Goal: Book appointment/travel/reservation

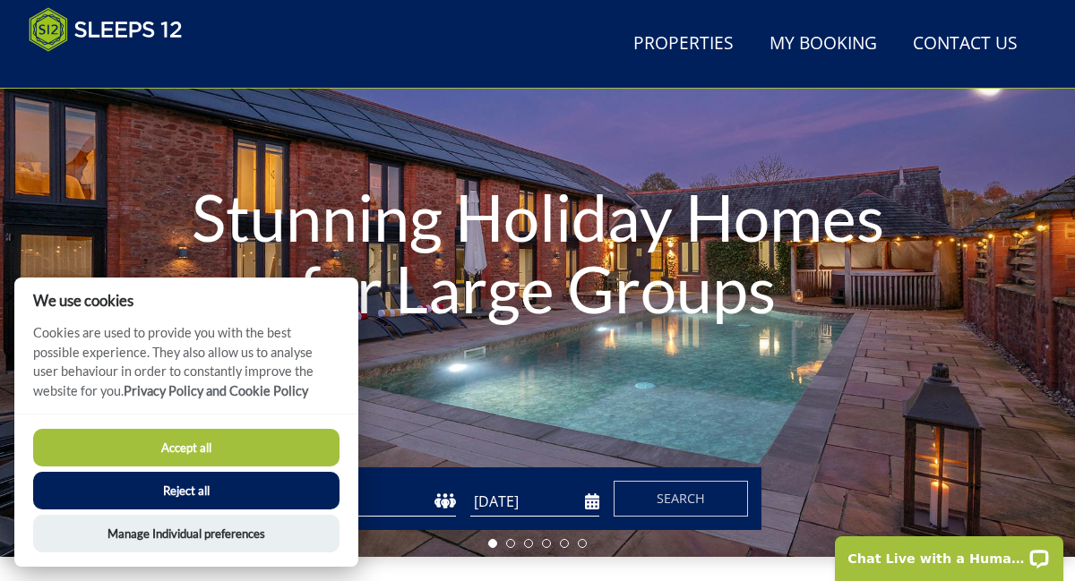
scroll to position [175, 0]
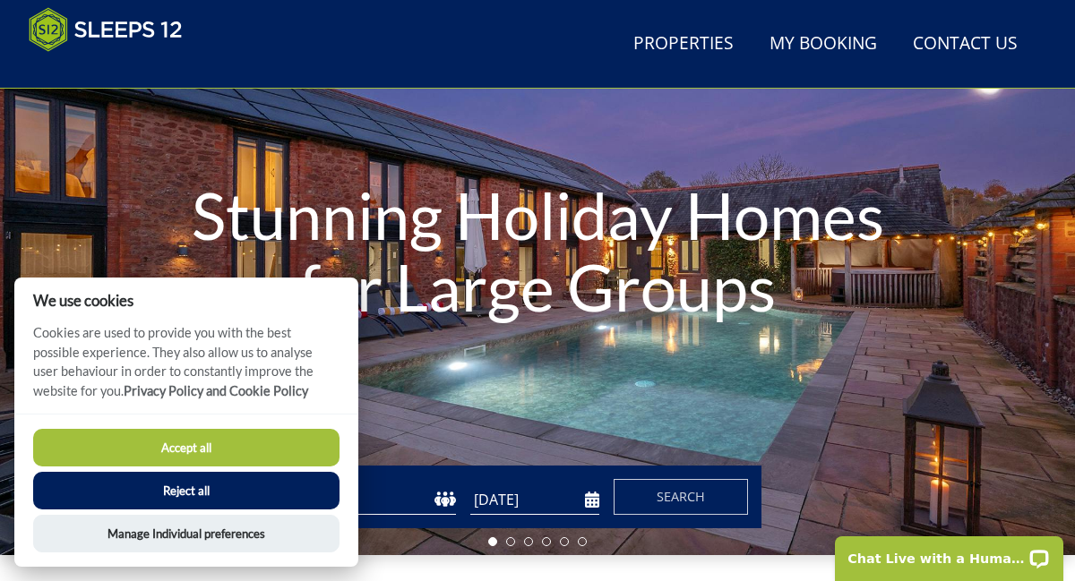
click at [189, 447] on button "Accept all" at bounding box center [186, 448] width 306 height 38
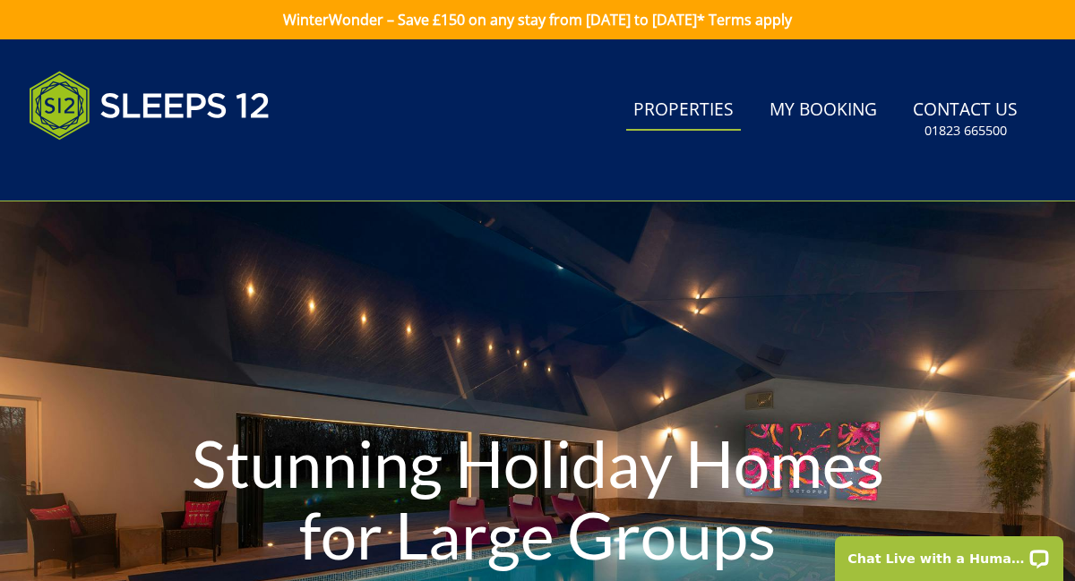
click at [686, 109] on link "Properties" at bounding box center [683, 110] width 115 height 40
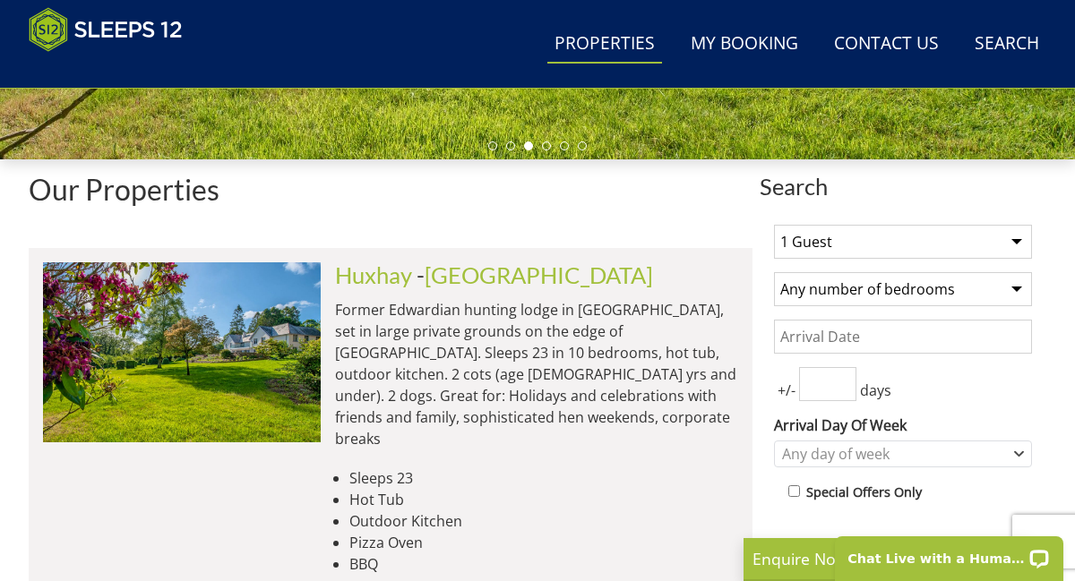
scroll to position [584, 0]
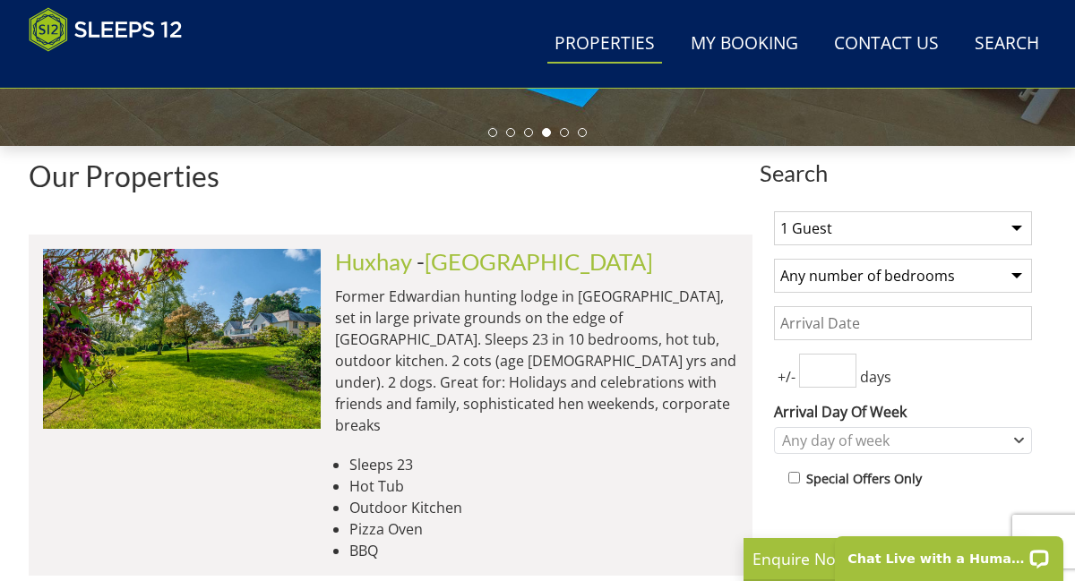
click at [1018, 228] on select "1 Guest 2 Guests 3 Guests 4 Guests 5 Guests 6 Guests 7 Guests 8 Guests 9 Guests…" at bounding box center [903, 228] width 258 height 34
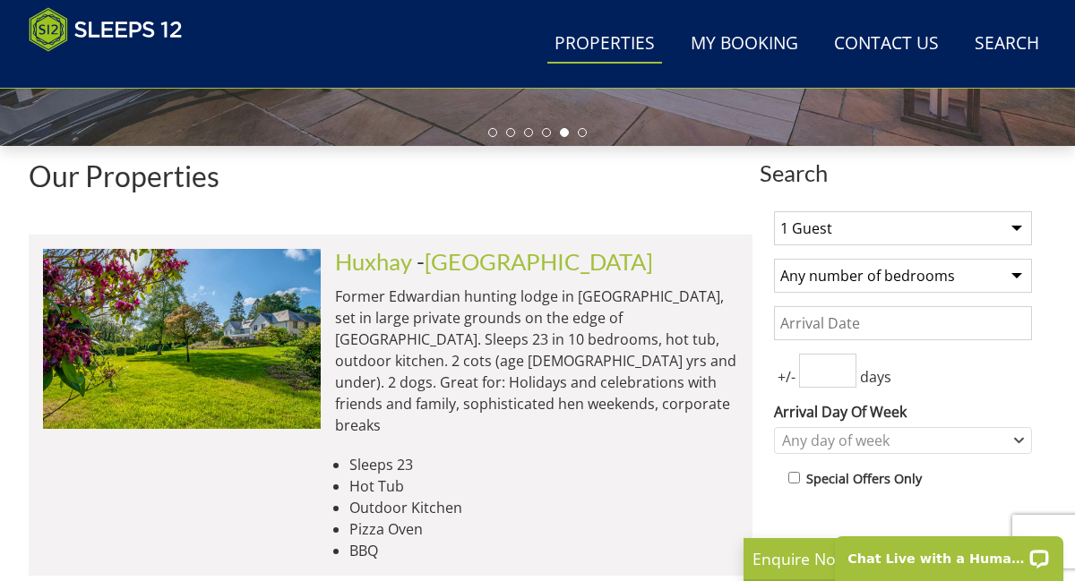
select select "10"
click at [774, 211] on select "1 Guest 2 Guests 3 Guests 4 Guests 5 Guests 6 Guests 7 Guests 8 Guests 9 Guests…" at bounding box center [903, 228] width 258 height 34
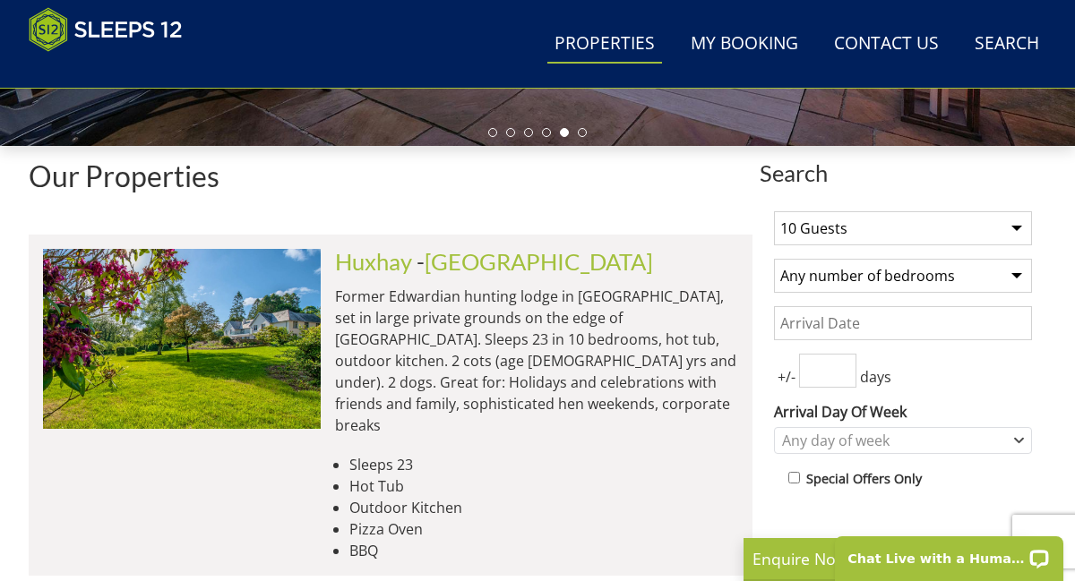
click at [1017, 277] on select "Any number of bedrooms 4 Bedrooms 5 Bedrooms 6 Bedrooms 7 Bedrooms 8 Bedrooms 9…" at bounding box center [903, 276] width 258 height 34
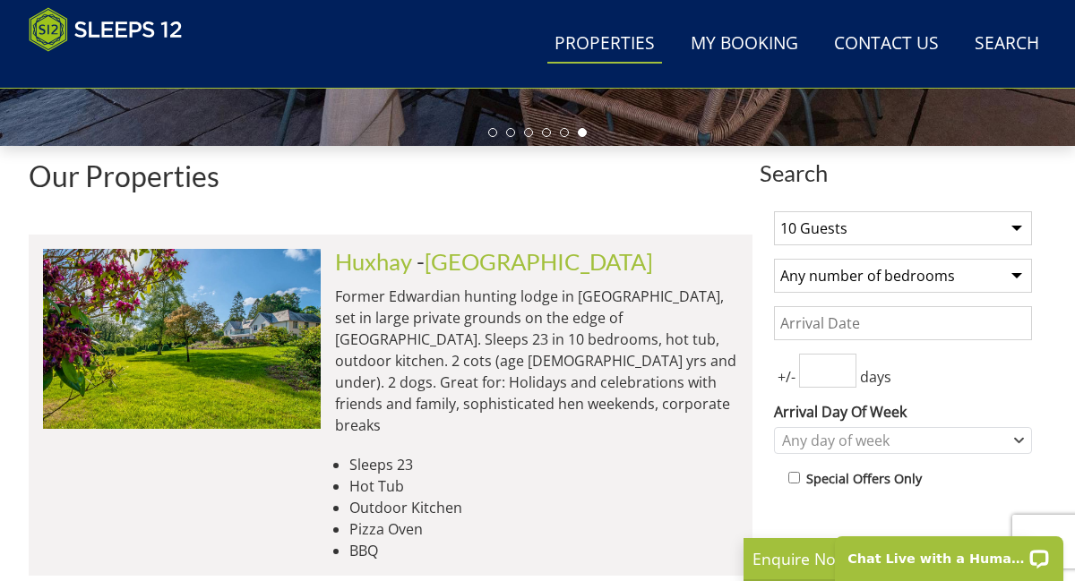
select select "10"
click at [774, 259] on select "Any number of bedrooms 4 Bedrooms 5 Bedrooms 6 Bedrooms 7 Bedrooms 8 Bedrooms 9…" at bounding box center [903, 276] width 258 height 34
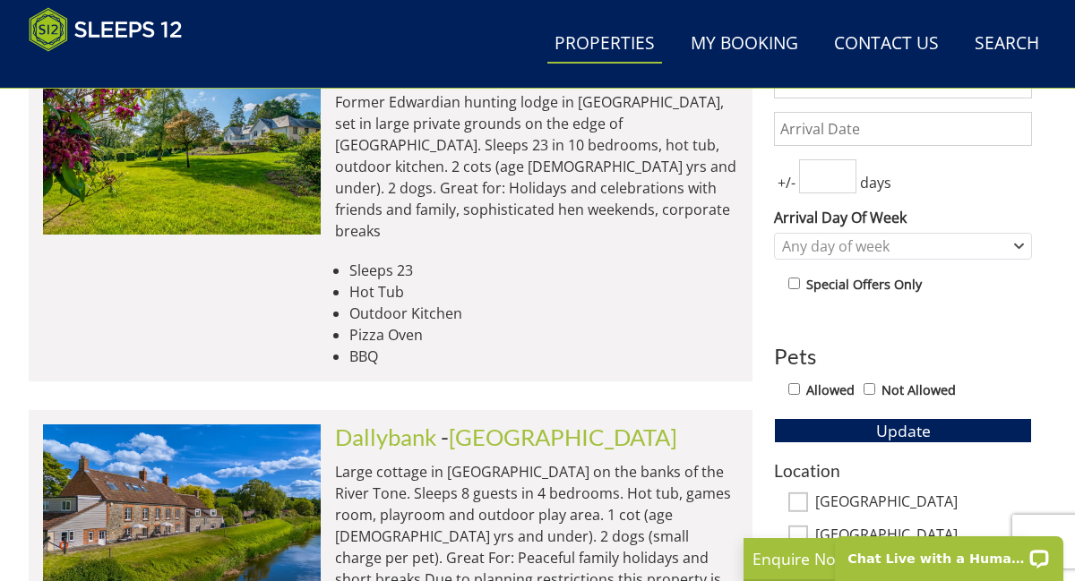
scroll to position [795, 0]
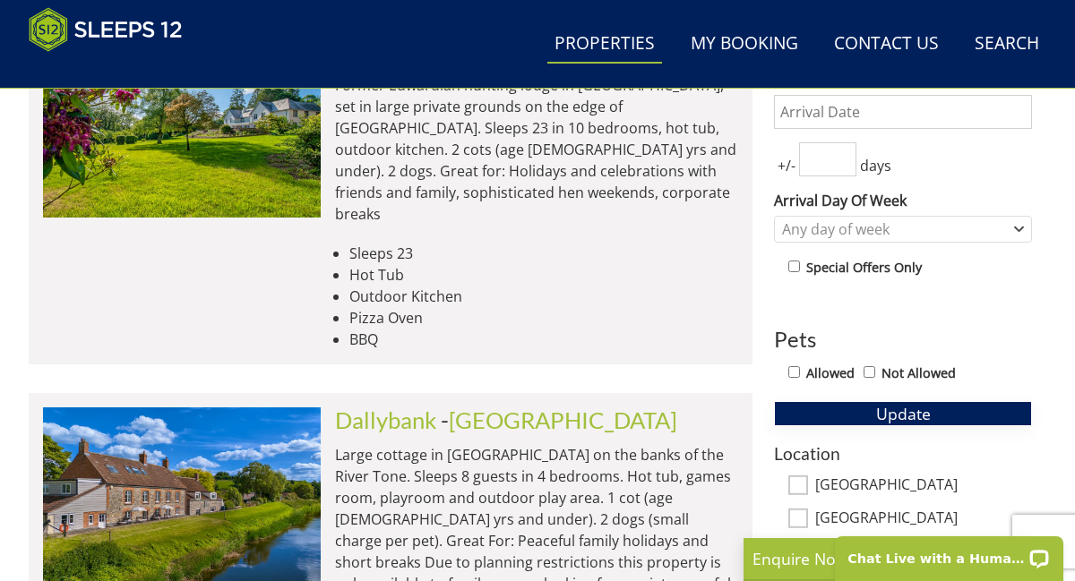
click at [905, 417] on span "Update" at bounding box center [903, 413] width 55 height 21
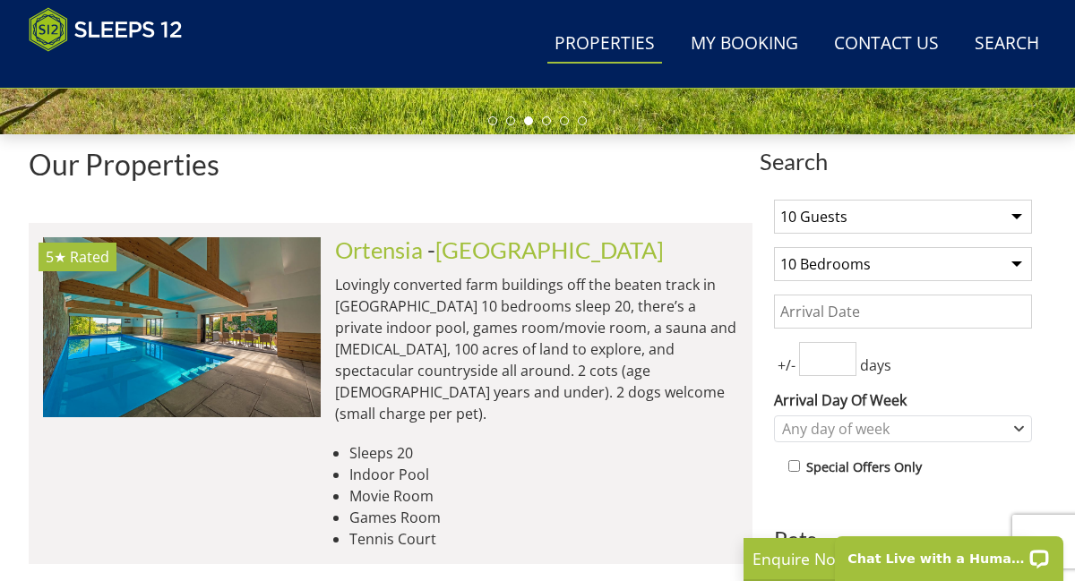
scroll to position [597, 0]
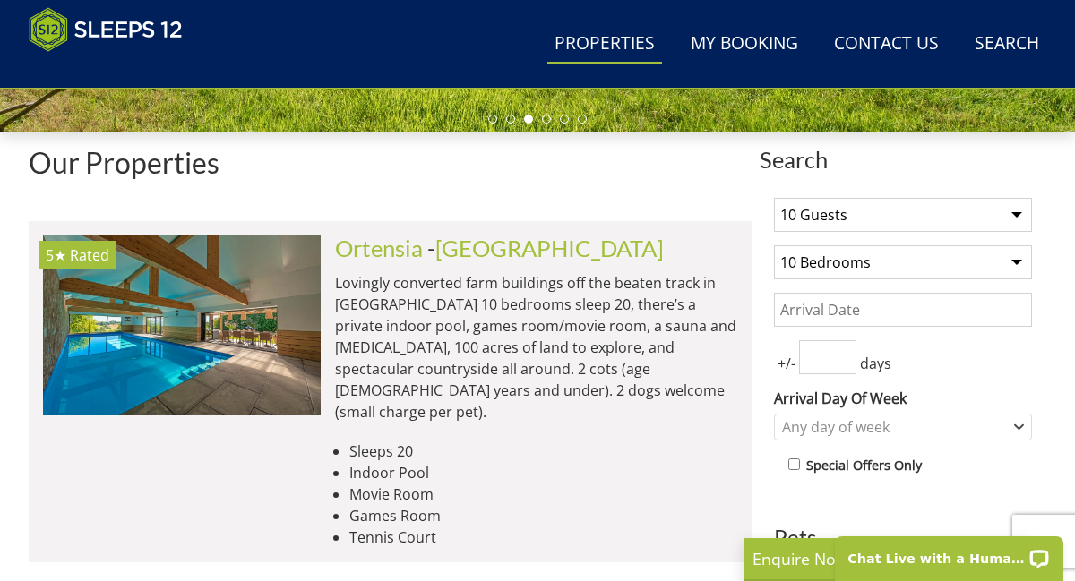
click at [847, 308] on input "Date" at bounding box center [903, 310] width 258 height 34
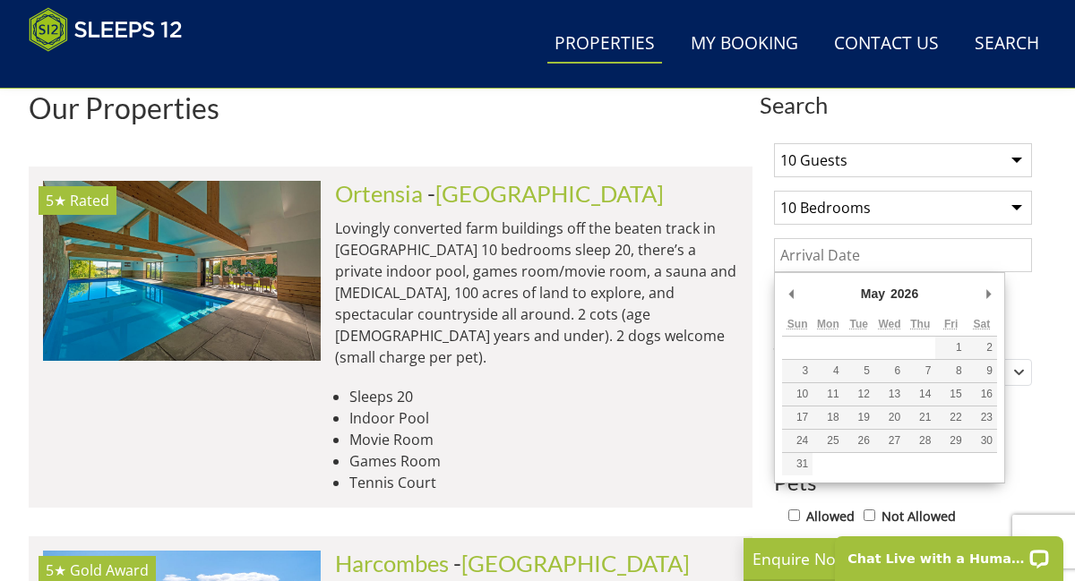
scroll to position [657, 0]
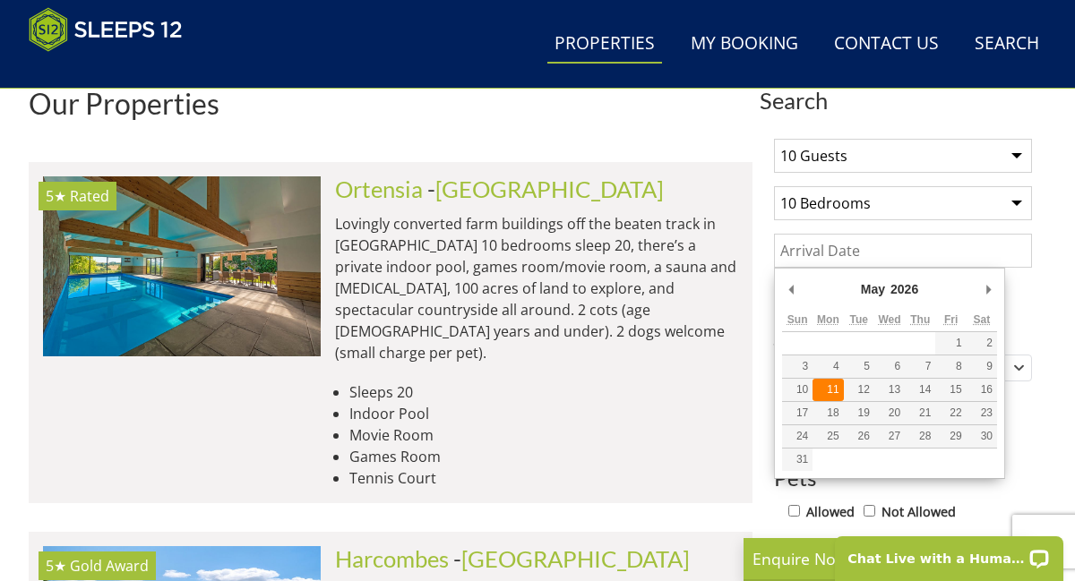
type input "[DATE]"
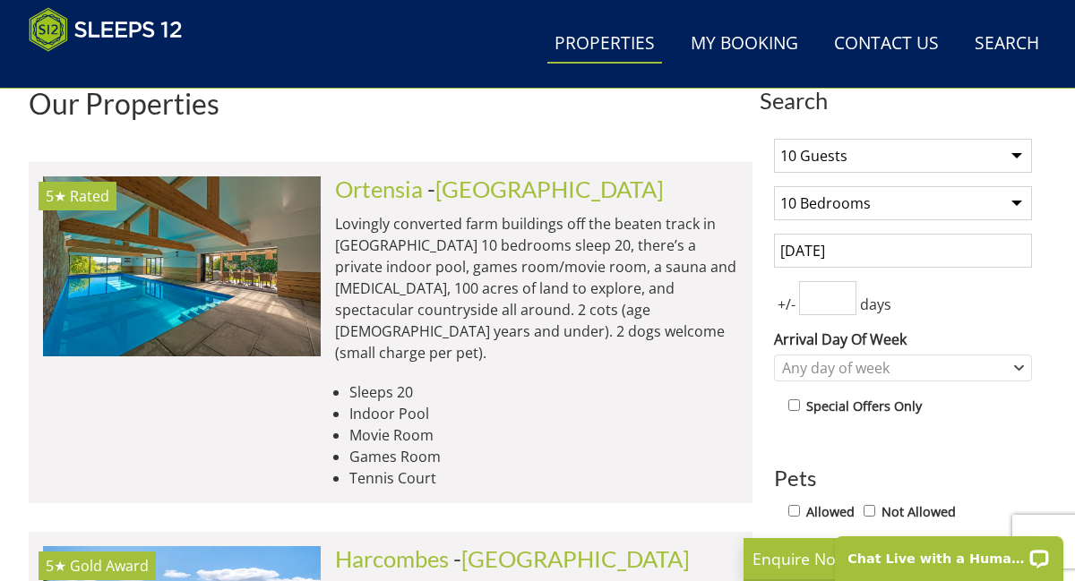
click at [830, 297] on input "number" at bounding box center [827, 298] width 57 height 34
click at [842, 292] on input "1" at bounding box center [827, 298] width 57 height 34
type input "2"
click at [842, 292] on input "2" at bounding box center [827, 298] width 57 height 34
click at [1019, 366] on icon "Combobox" at bounding box center [1019, 368] width 10 height 11
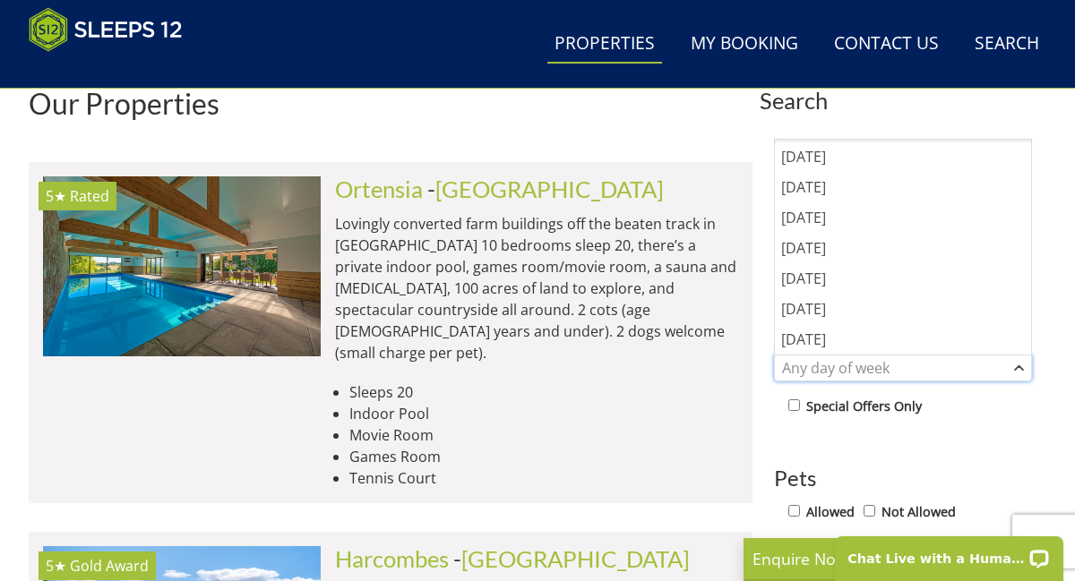
click at [874, 369] on div "Any day of week" at bounding box center [894, 368] width 232 height 20
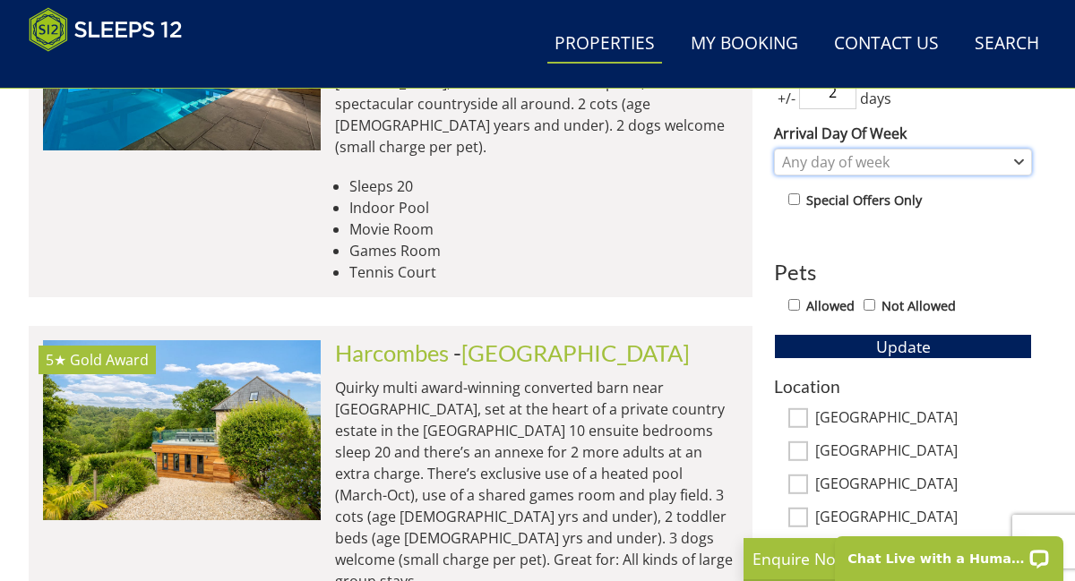
scroll to position [867, 0]
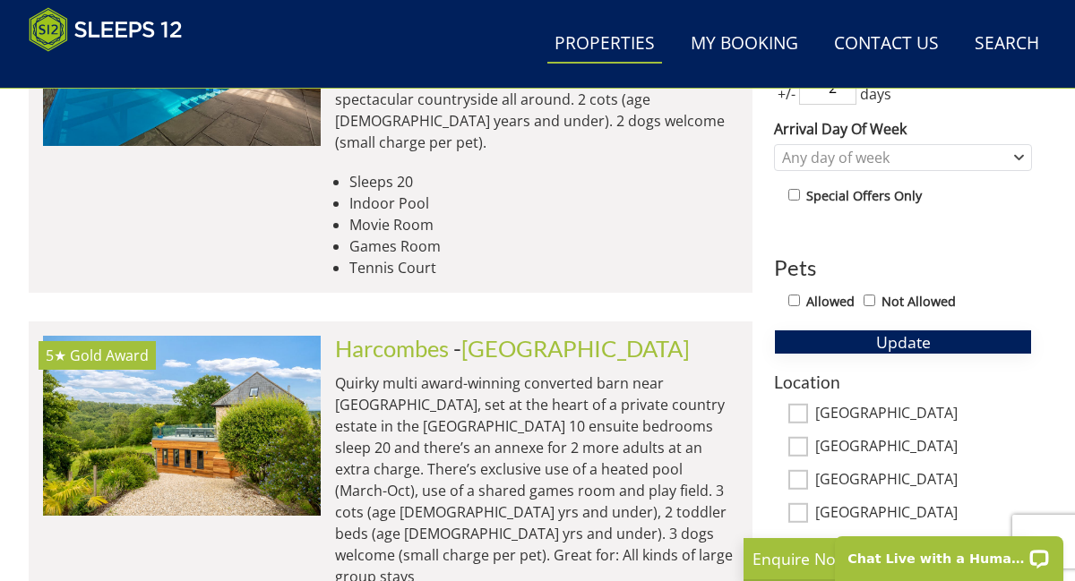
click at [897, 346] on span "Update" at bounding box center [903, 341] width 55 height 21
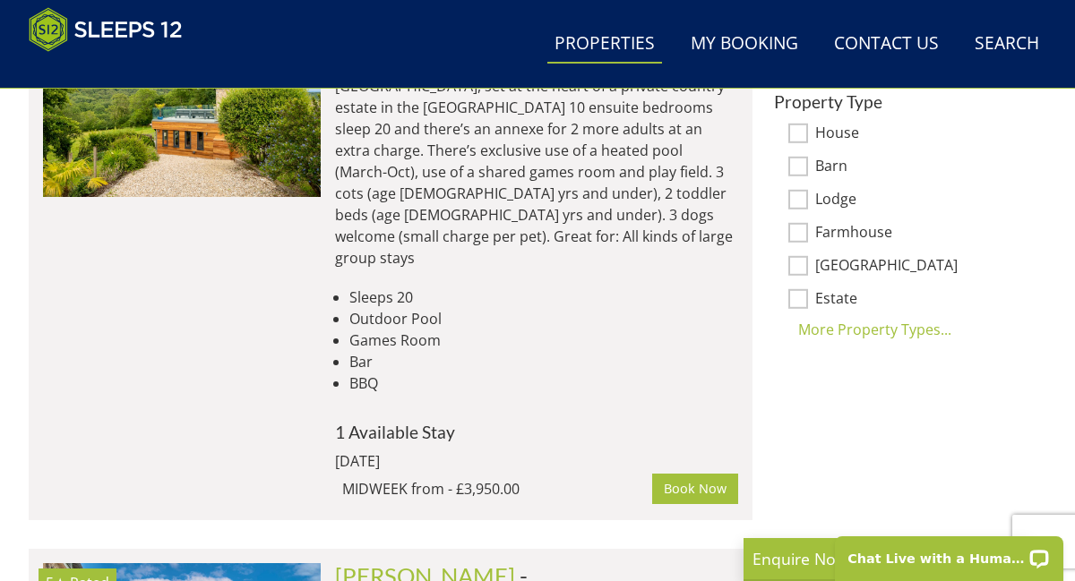
scroll to position [1259, 0]
